Goal: Information Seeking & Learning: Understand process/instructions

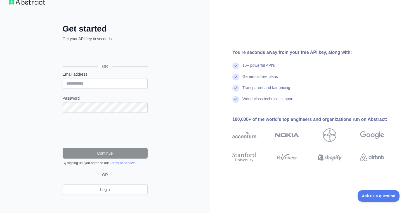
scroll to position [16, 0]
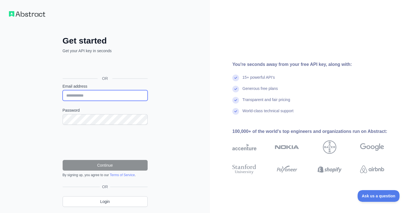
click at [106, 96] on input "Email address" at bounding box center [105, 95] width 85 height 11
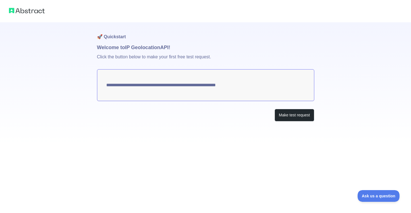
click at [248, 85] on textarea "**********" at bounding box center [205, 85] width 217 height 32
click at [278, 115] on button "Make test request" at bounding box center [294, 115] width 39 height 13
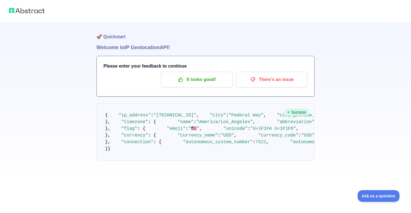
scroll to position [43, 0]
drag, startPoint x: 148, startPoint y: 95, endPoint x: 194, endPoint y: 93, distance: 46.2
click at [194, 104] on pre "{ "ip_address" : "[TECHNICAL_ID]" , "city" : "Federal Way" , "city_geoname_id" …" at bounding box center [206, 133] width 218 height 58
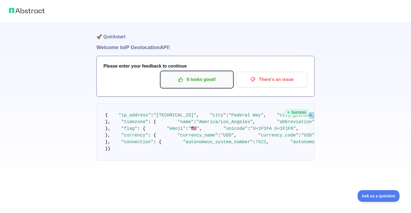
click at [192, 86] on button "It looks good!" at bounding box center [197, 80] width 72 height 16
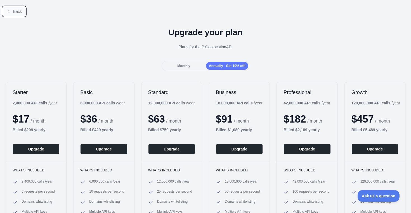
click at [13, 11] on button "Back" at bounding box center [14, 12] width 23 height 10
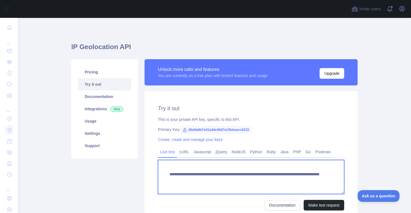
drag, startPoint x: 313, startPoint y: 180, endPoint x: 179, endPoint y: 179, distance: 133.7
click at [179, 179] on textarea "**********" at bounding box center [251, 177] width 186 height 34
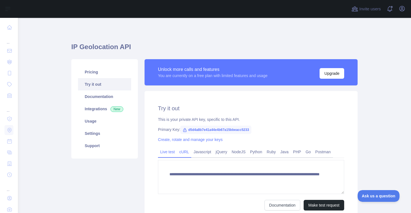
click at [185, 154] on link "cURL" at bounding box center [184, 152] width 14 height 9
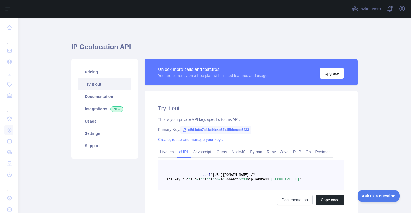
click at [186, 152] on link "cURL" at bounding box center [184, 152] width 14 height 9
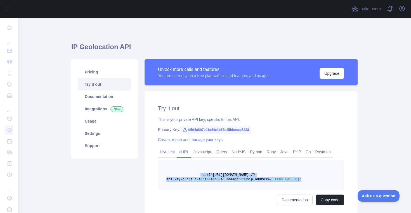
drag, startPoint x: 304, startPoint y: 180, endPoint x: 201, endPoint y: 176, distance: 102.5
click at [201, 176] on pre "curl '[URL][DOMAIN_NAME] 1 /?api_key=d 5 d 4 a 8 b 7 e 41 a 44 e 4 b 67 a 15 bb…" at bounding box center [251, 175] width 186 height 30
copy span "curl '[URL][DOMAIN_NAME] 1 /?api_key=d 5 d 4 a 8 b 7 e 41 a 44 e 4 b 67 a 15 bb…"
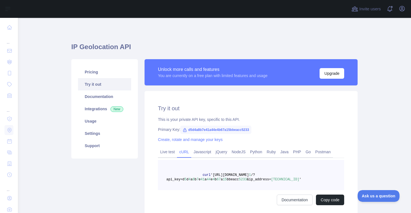
click at [291, 44] on h1 "IP Geolocation API" at bounding box center [214, 49] width 287 height 13
